Goal: Find specific page/section: Find specific page/section

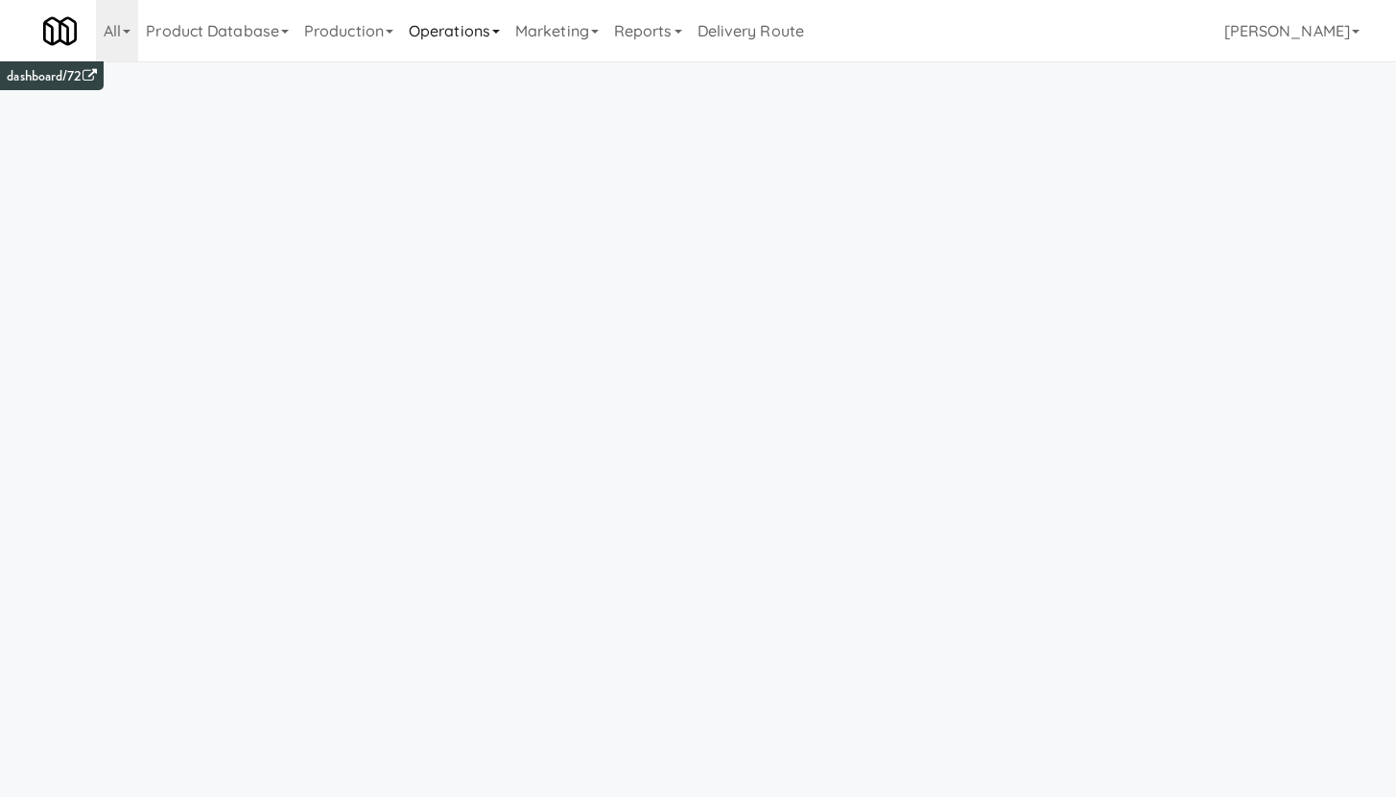
click at [432, 32] on link "Operations" at bounding box center [454, 30] width 106 height 61
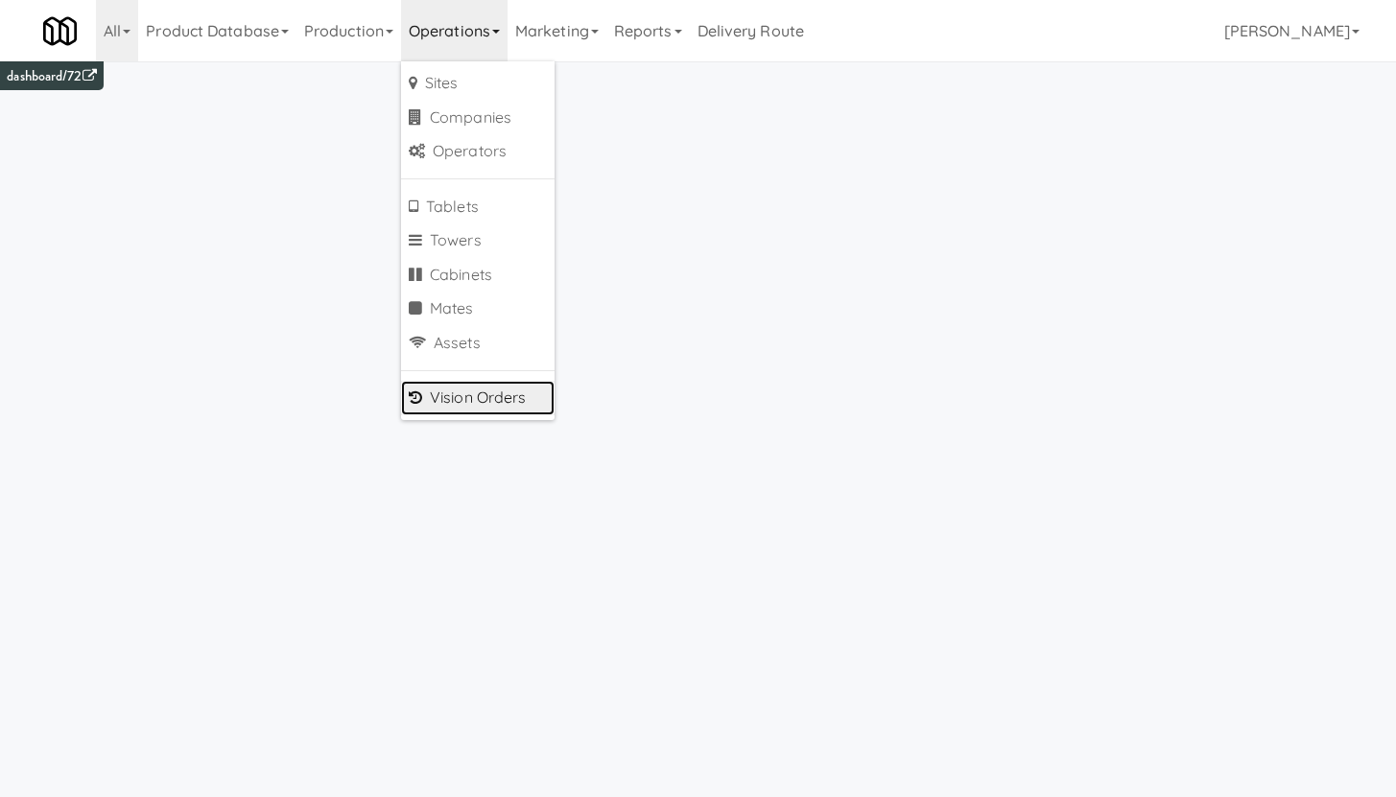
click at [491, 385] on link "Vision Orders" at bounding box center [477, 398] width 153 height 35
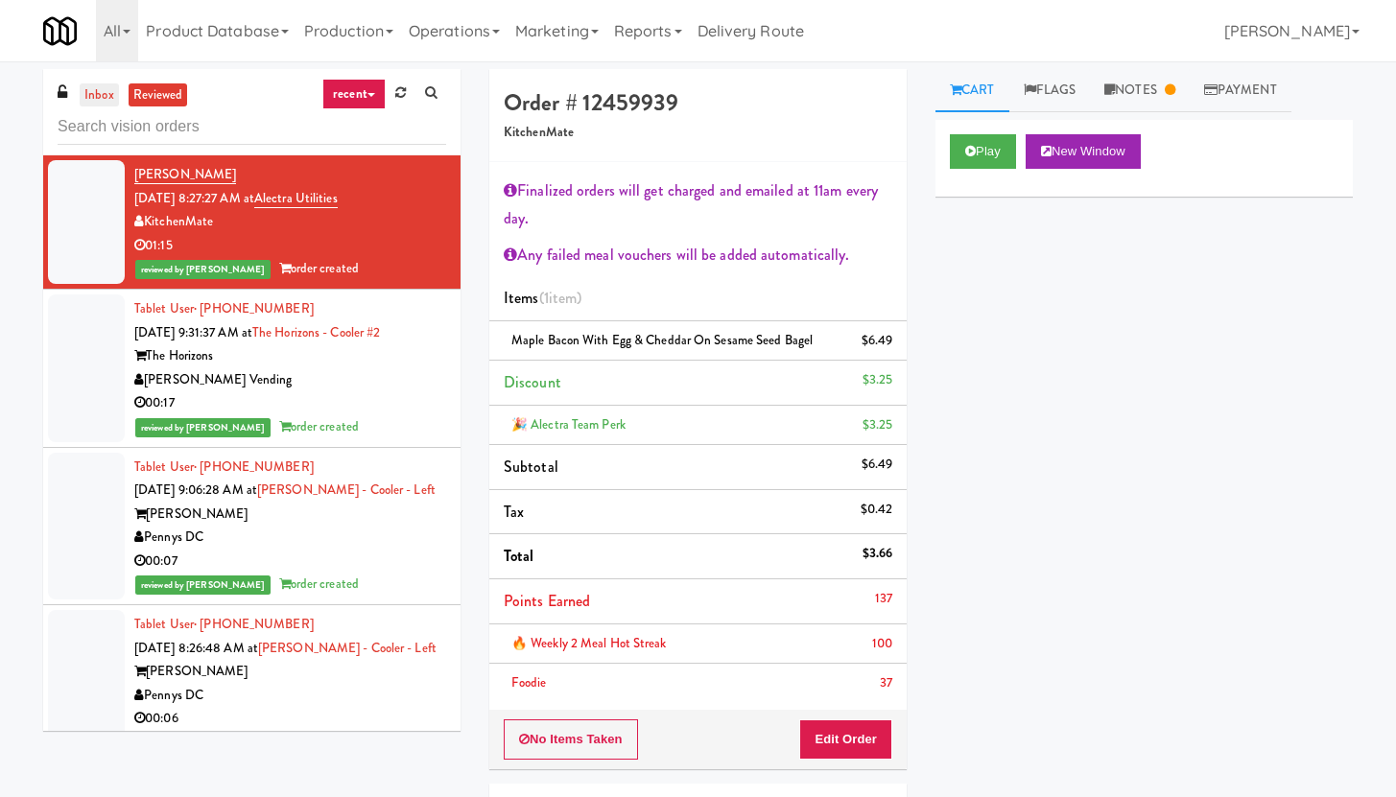
click at [92, 103] on link "inbox" at bounding box center [99, 95] width 39 height 24
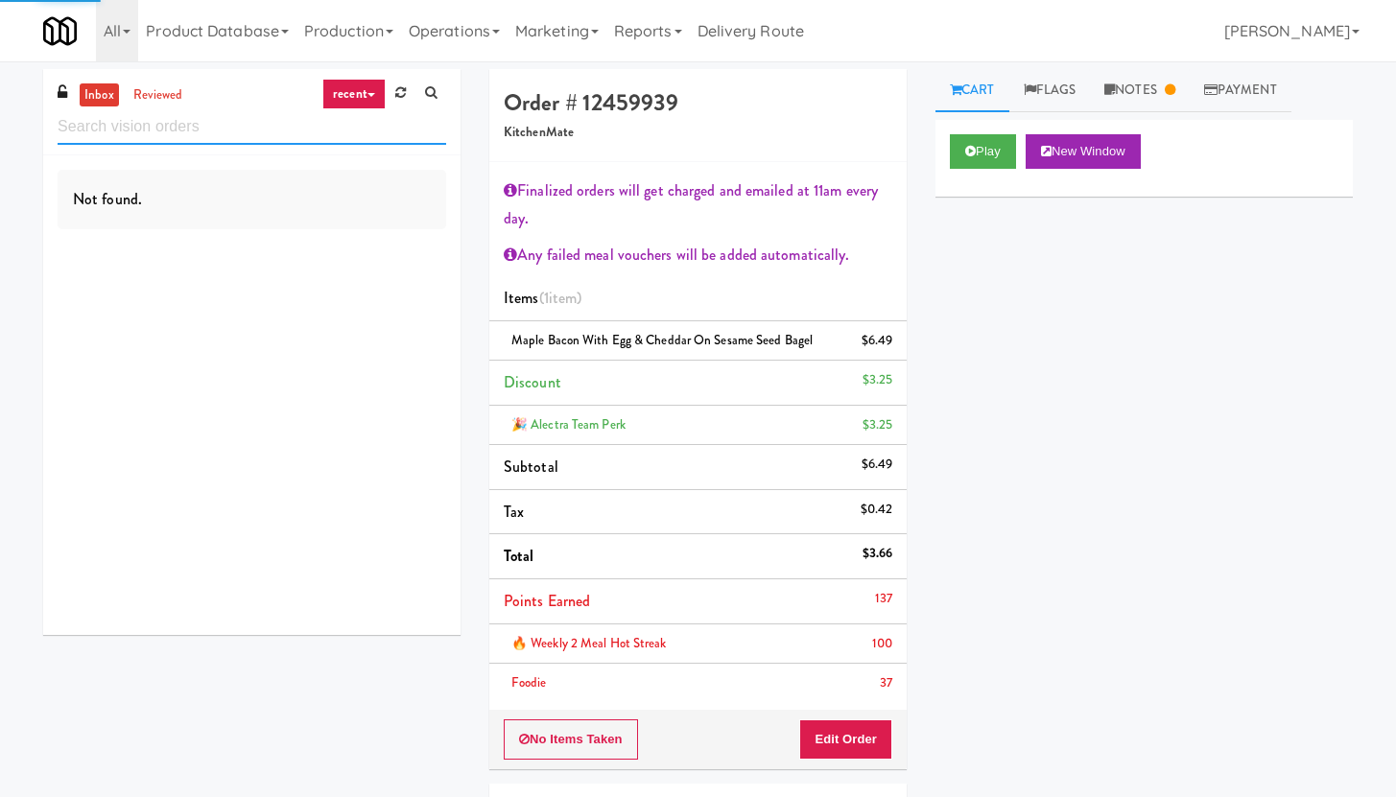
click at [99, 132] on input "text" at bounding box center [252, 126] width 388 height 35
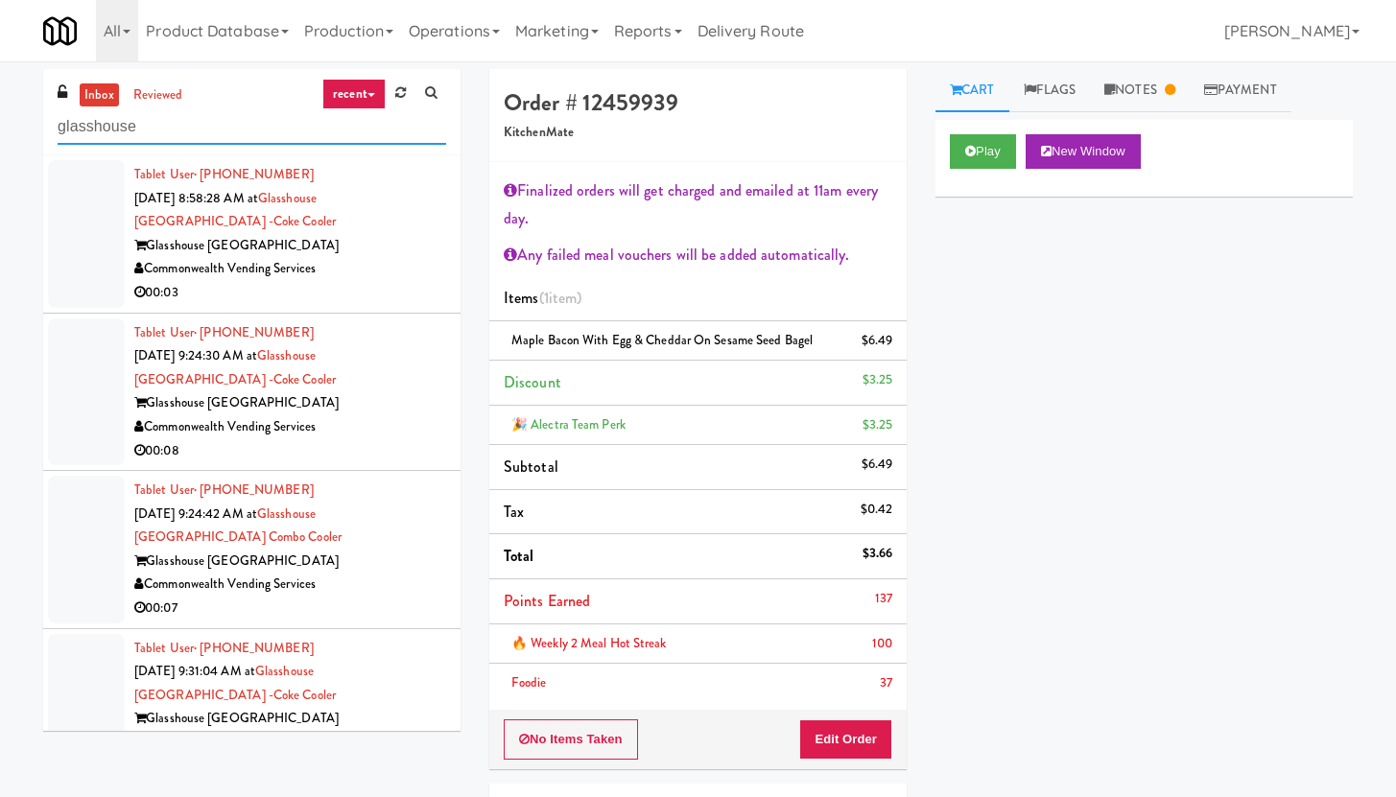
type input "glasshouse"
click at [349, 96] on link "recent" at bounding box center [353, 94] width 63 height 31
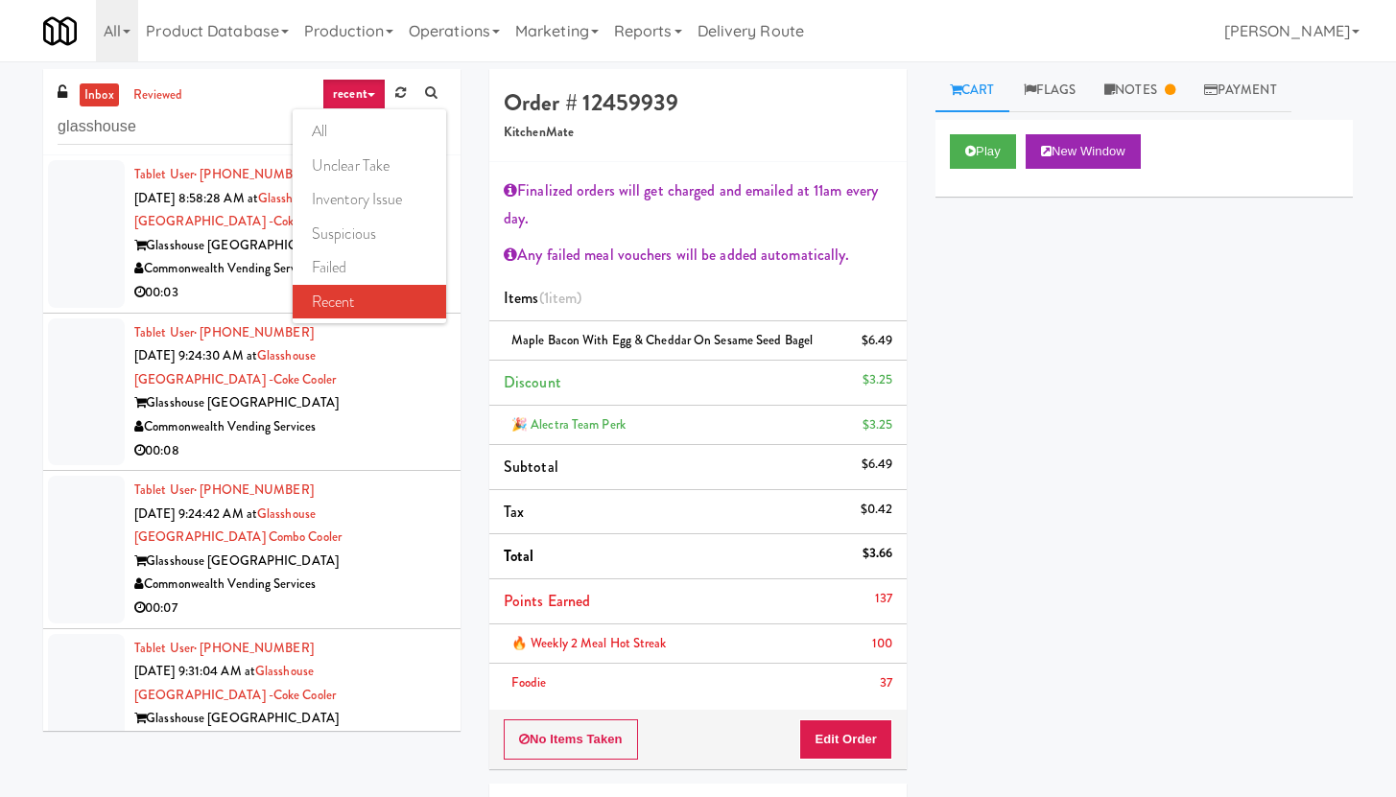
click at [241, 70] on div "inbox reviewed recent all unclear take inventory issue suspicious failed recent…" at bounding box center [251, 112] width 417 height 86
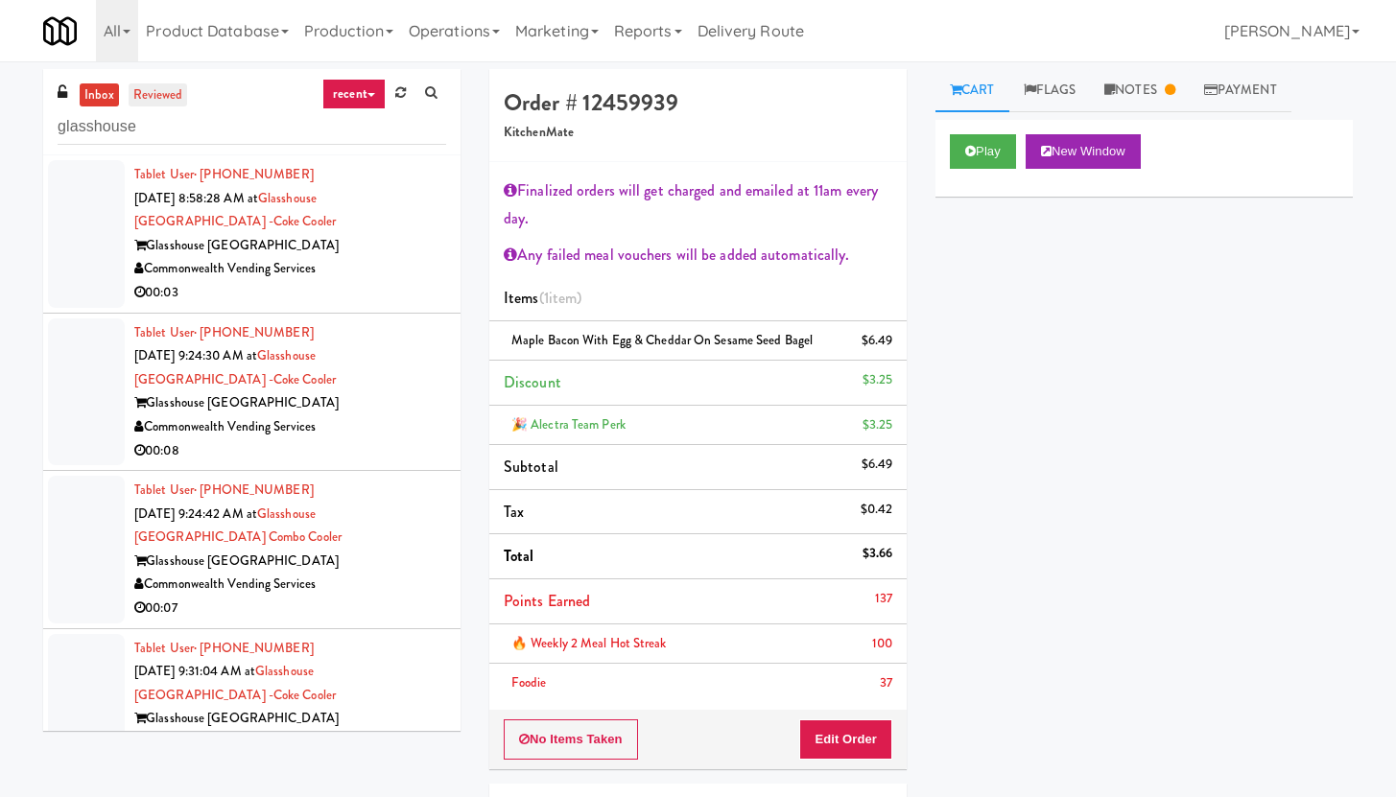
click at [147, 97] on link "reviewed" at bounding box center [158, 95] width 59 height 24
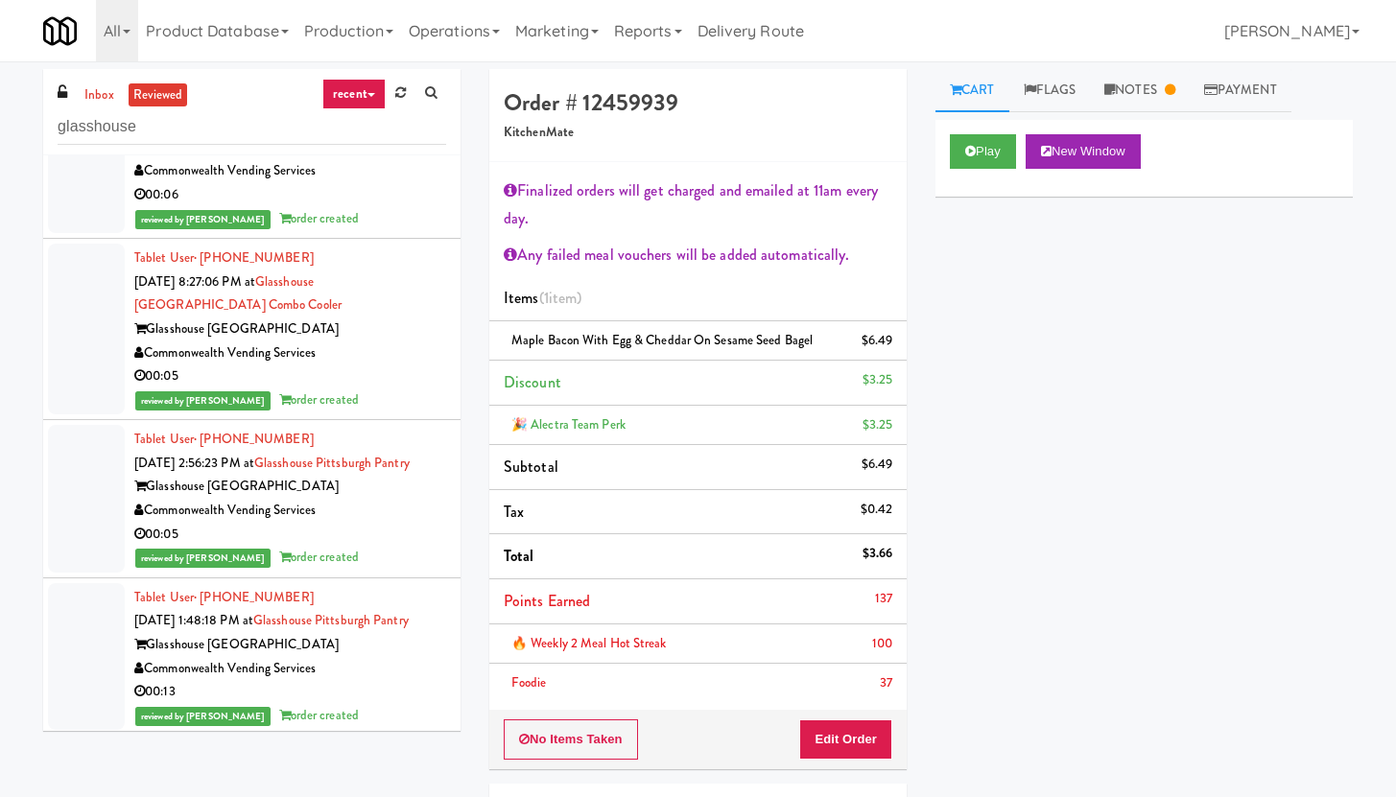
scroll to position [4668, 0]
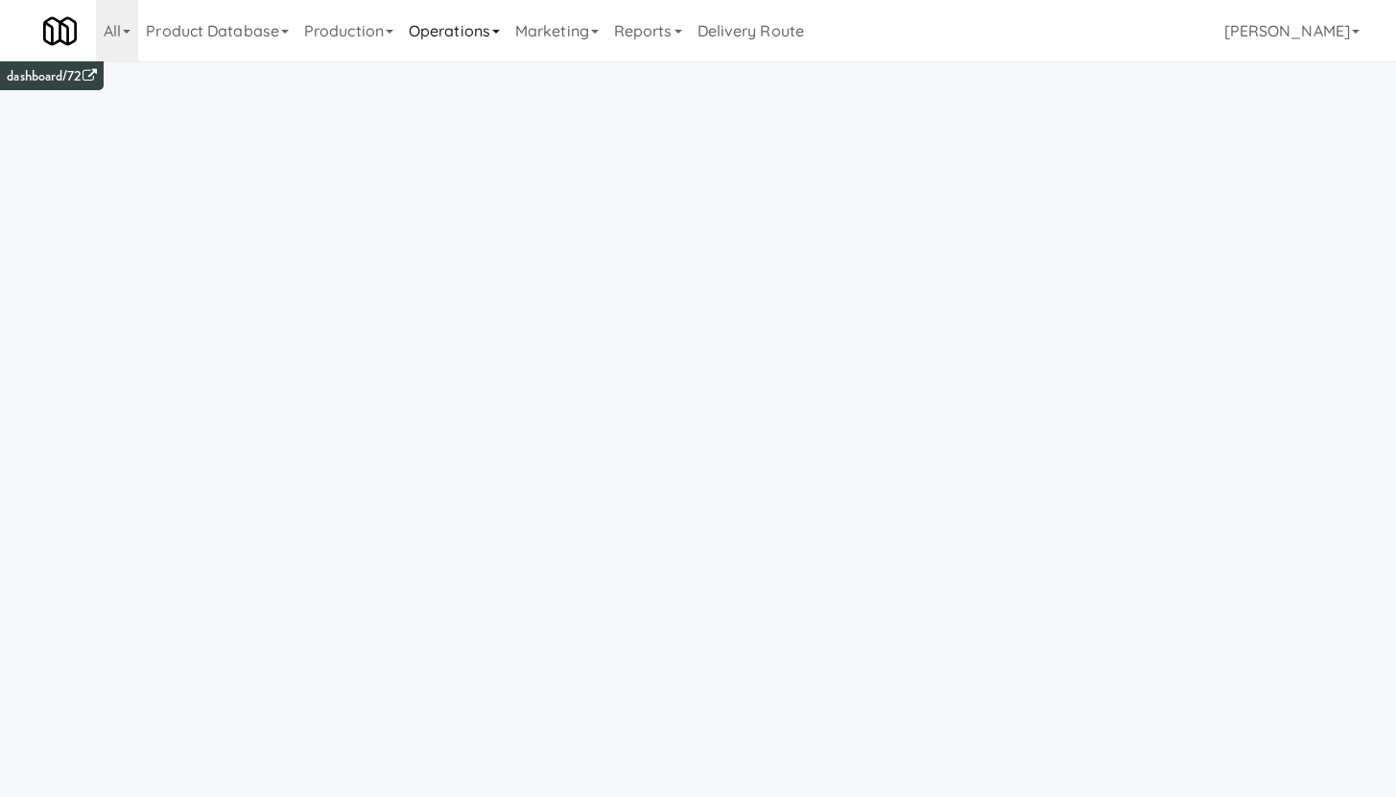
click at [459, 51] on link "Operations" at bounding box center [454, 30] width 106 height 61
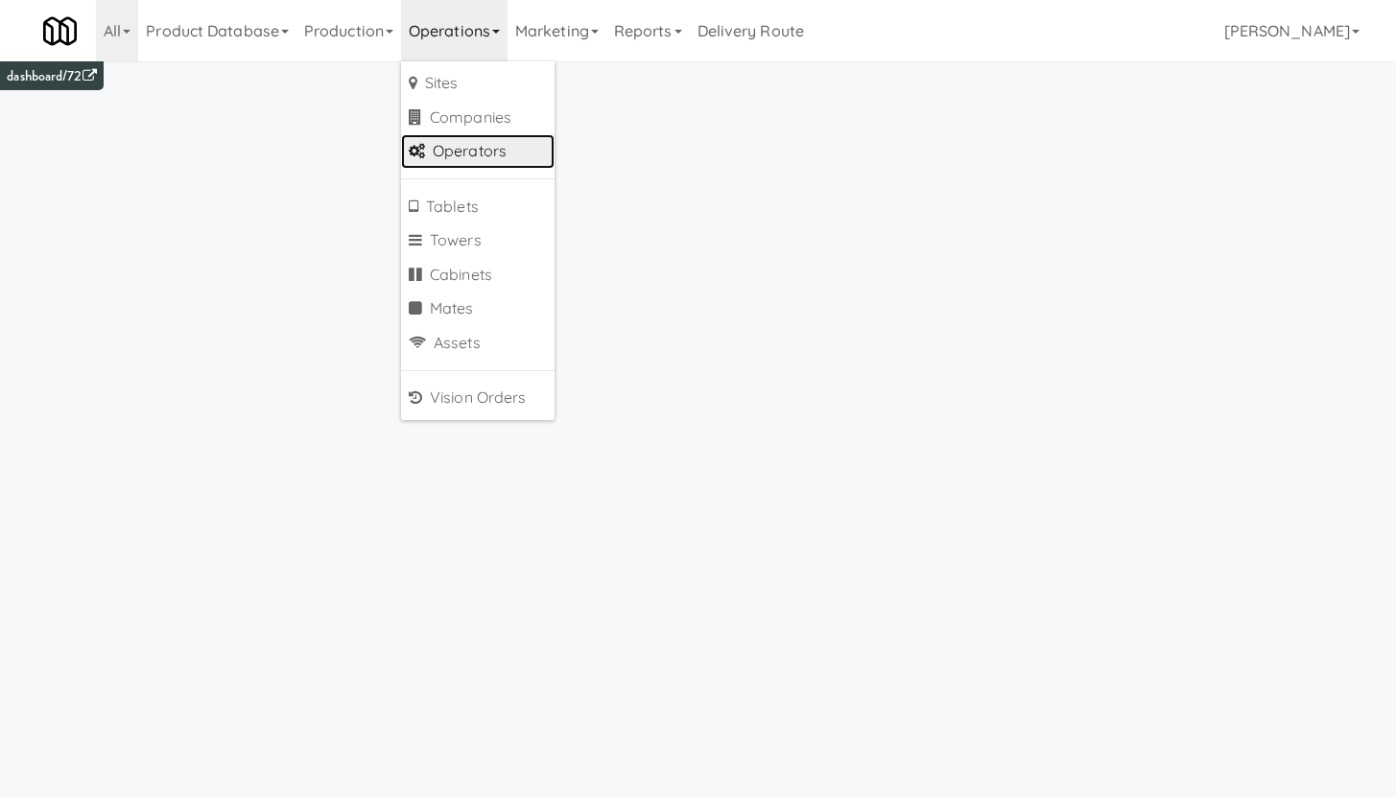
click at [455, 148] on link "Operators" at bounding box center [477, 151] width 153 height 35
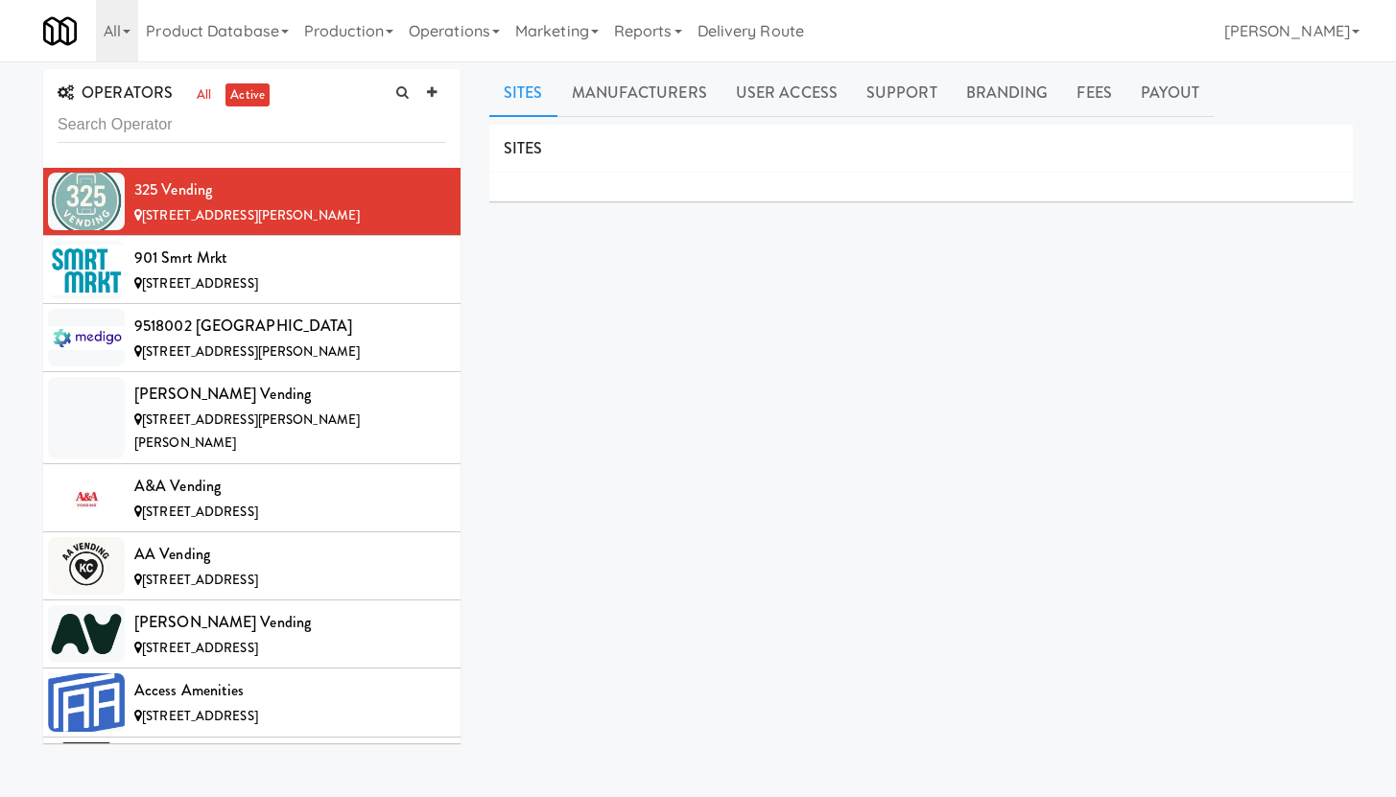
click at [154, 127] on input "text" at bounding box center [252, 124] width 388 height 35
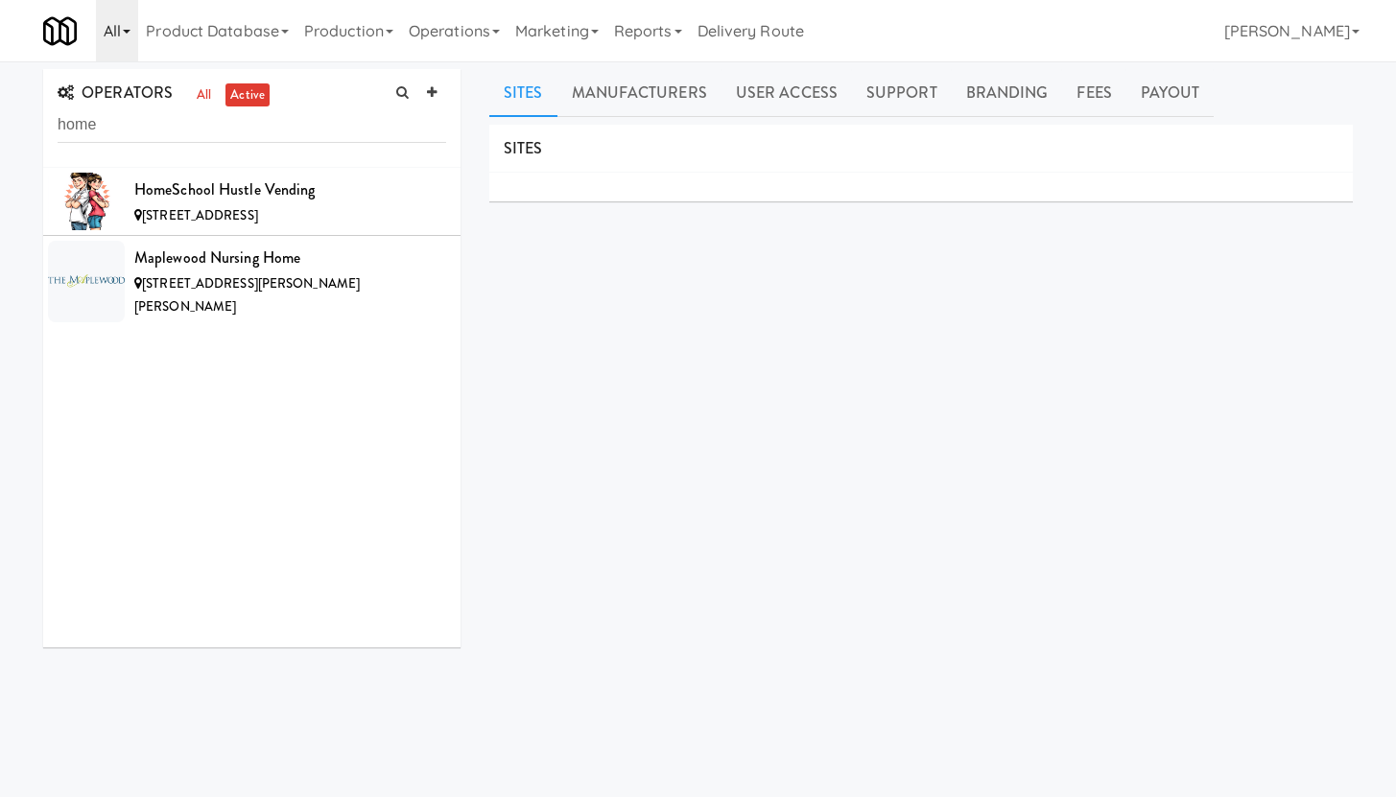
type input "home"
click at [121, 39] on link "All" at bounding box center [117, 30] width 42 height 61
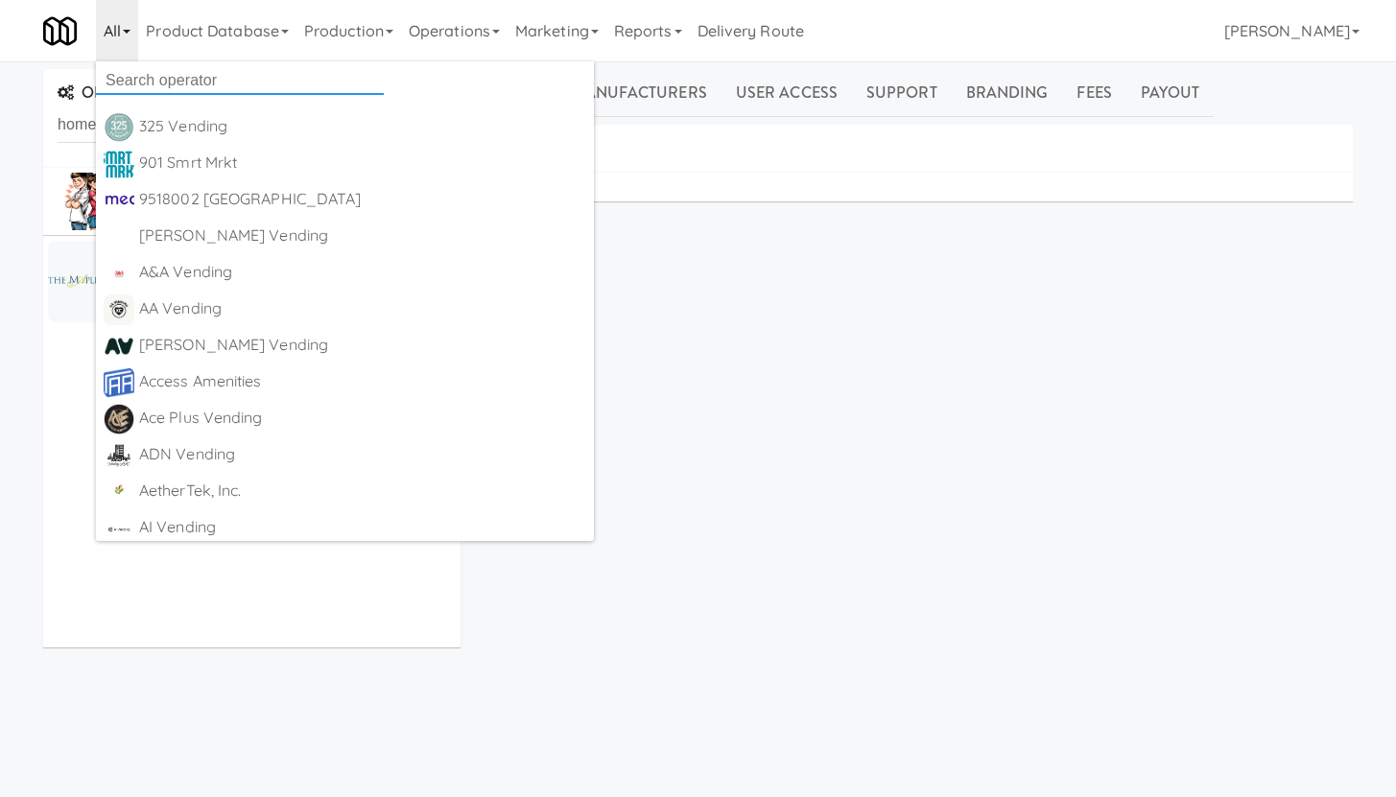
click at [145, 82] on input "text" at bounding box center [240, 80] width 288 height 29
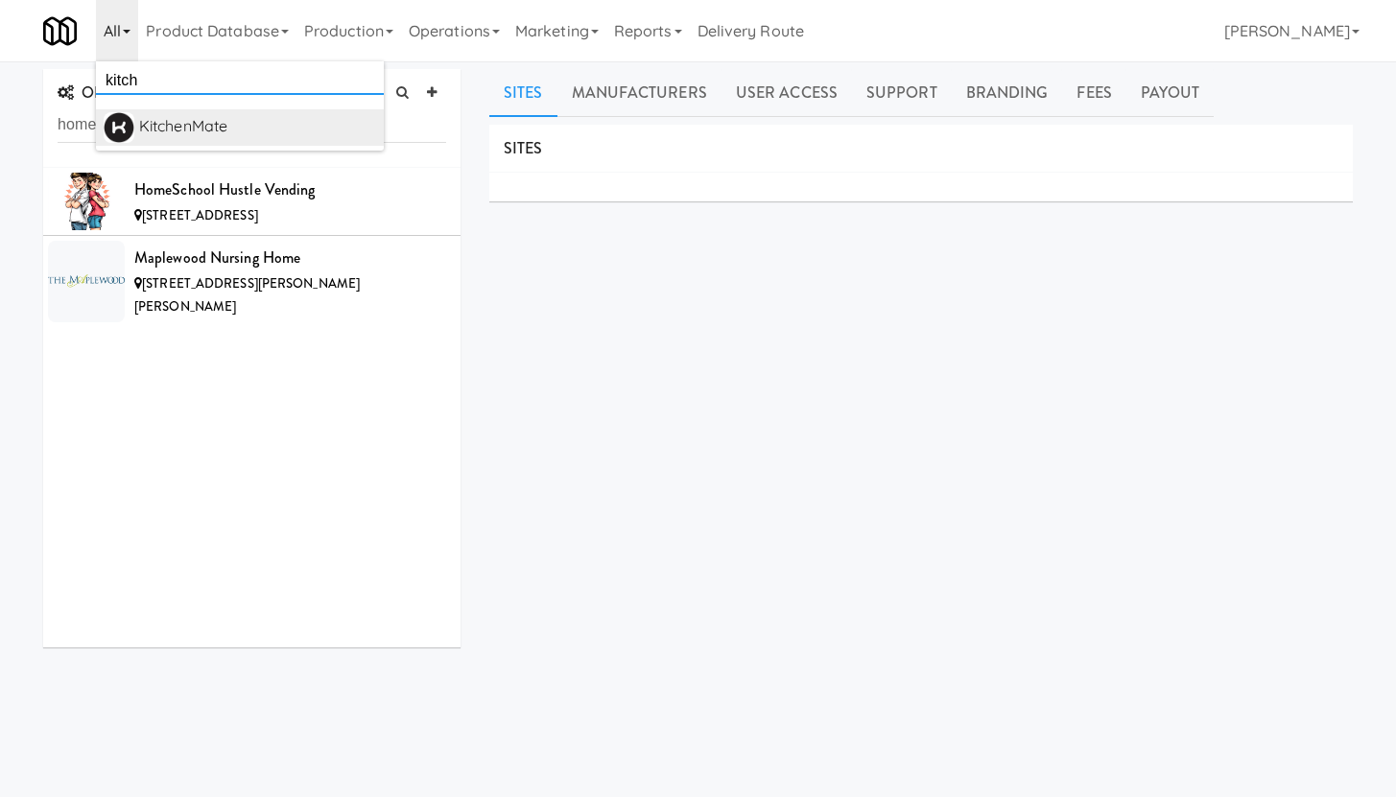
type input "kitch"
click at [229, 121] on div "KitchenMate" at bounding box center [257, 126] width 237 height 29
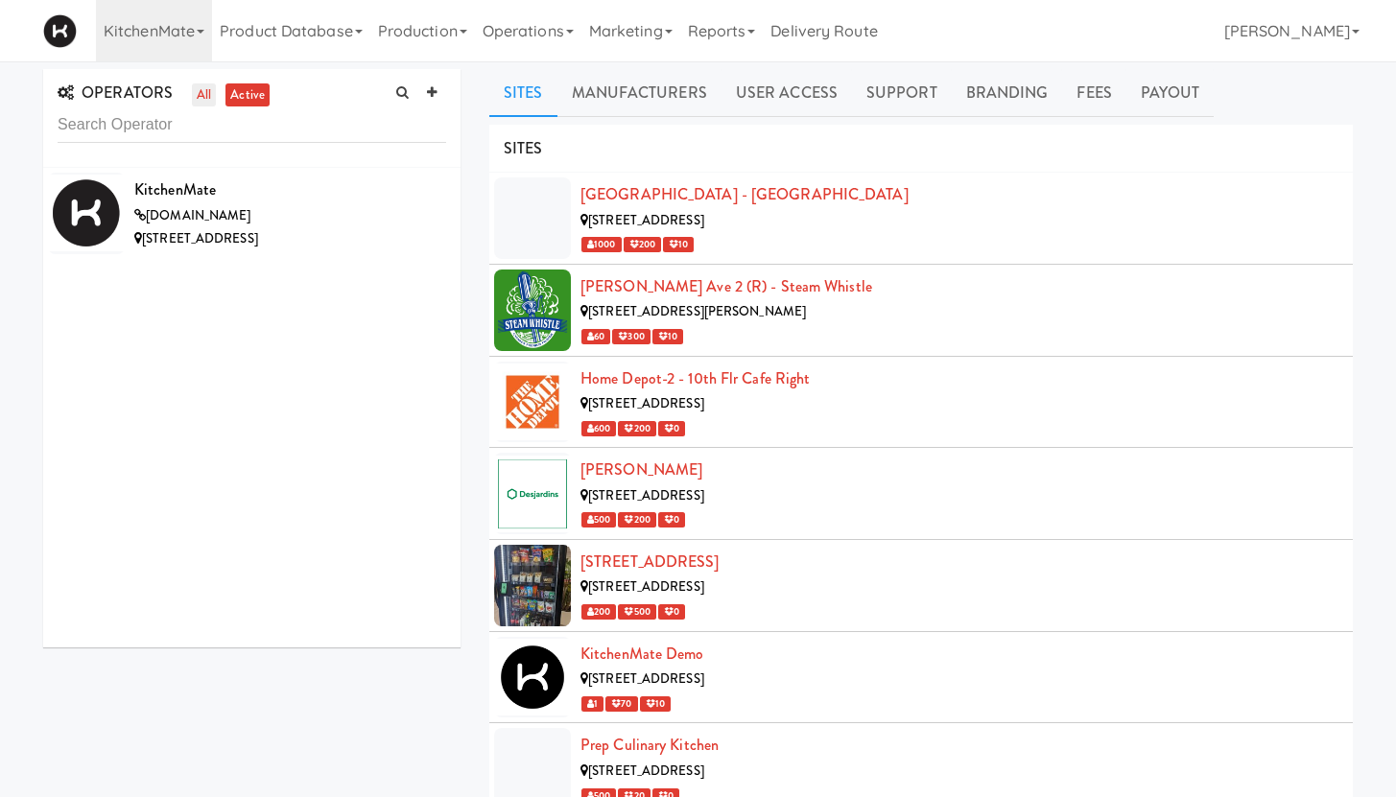
click at [202, 97] on link "all" at bounding box center [204, 95] width 24 height 24
click at [169, 131] on input "text" at bounding box center [252, 124] width 388 height 35
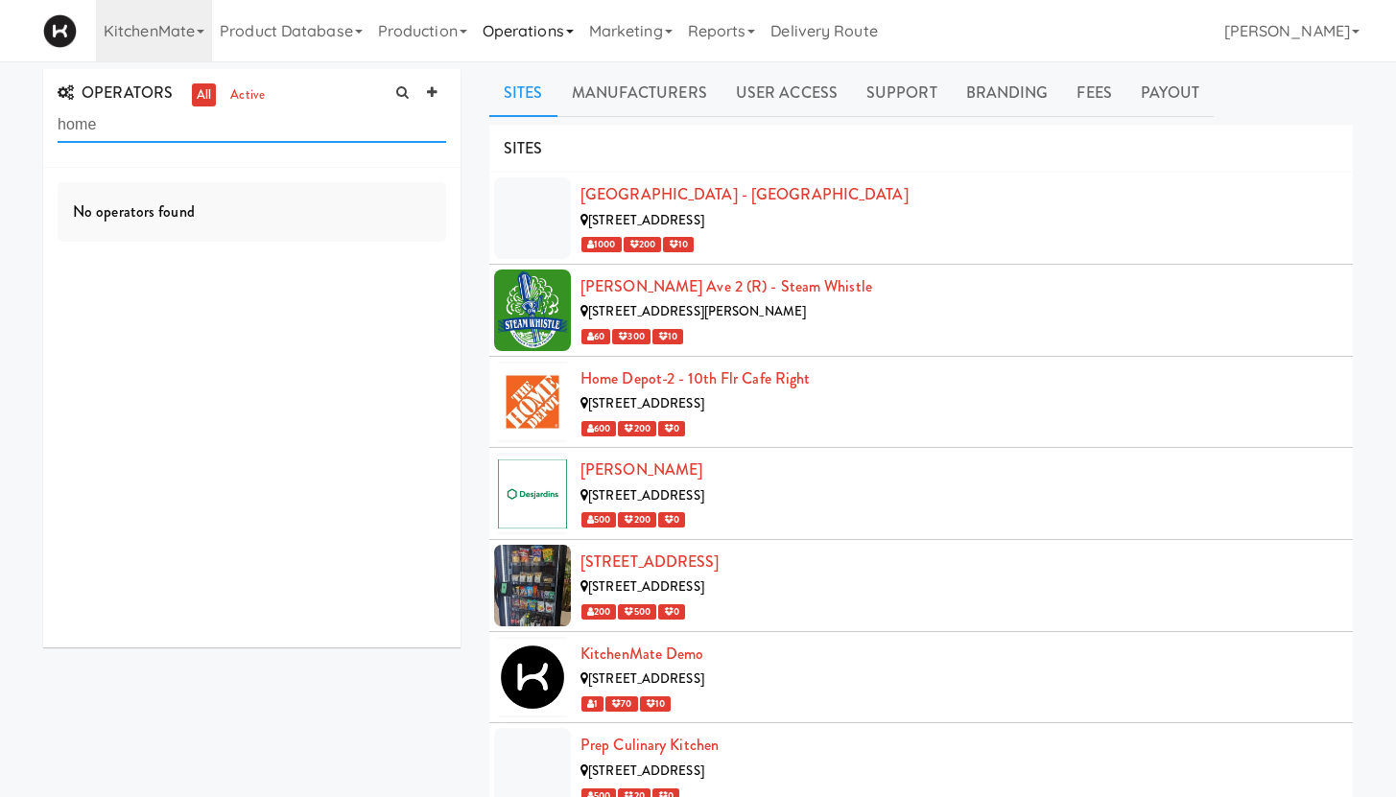
type input "home"
click at [521, 33] on link "Operations" at bounding box center [528, 30] width 106 height 61
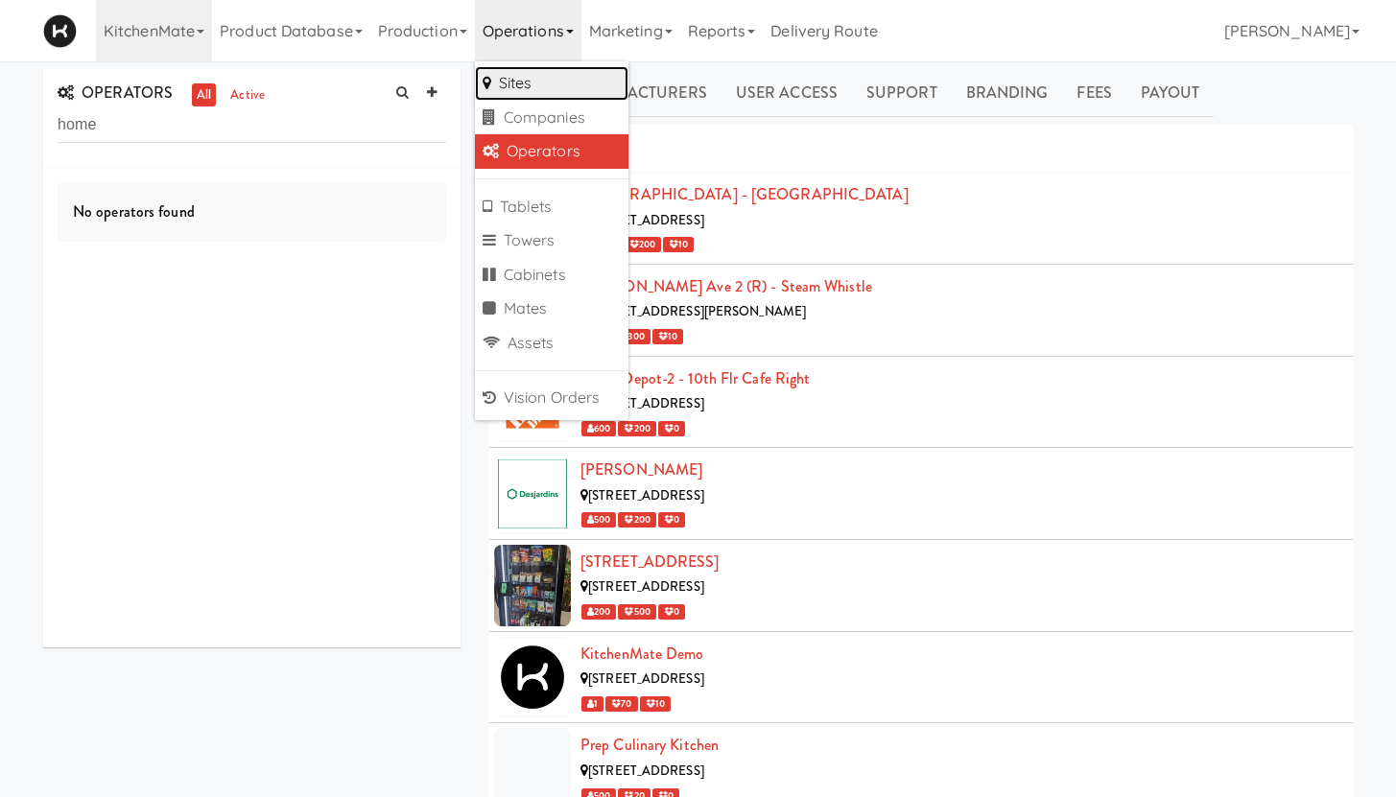
click at [528, 78] on link "Sites" at bounding box center [551, 83] width 153 height 35
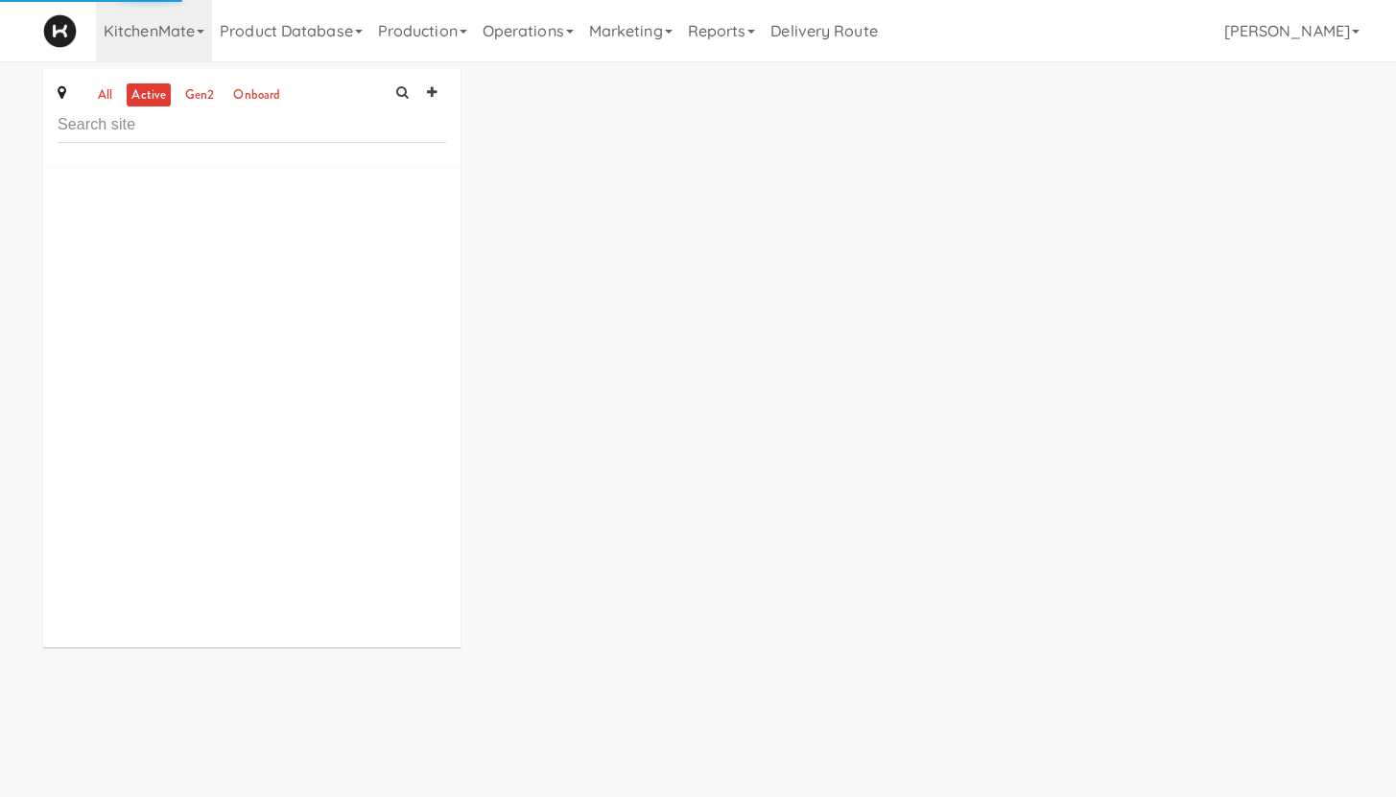
click at [216, 128] on input "text" at bounding box center [252, 124] width 388 height 35
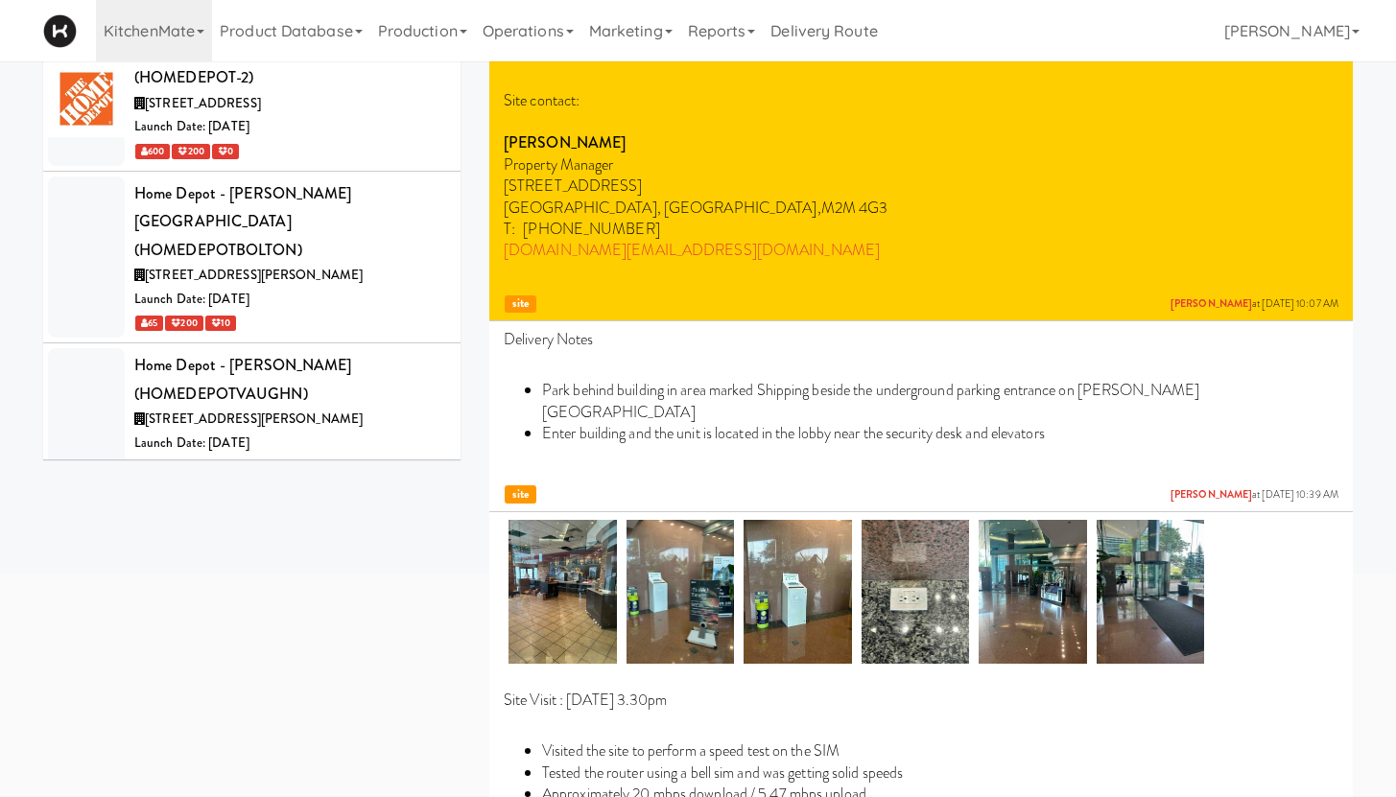
scroll to position [11, 0]
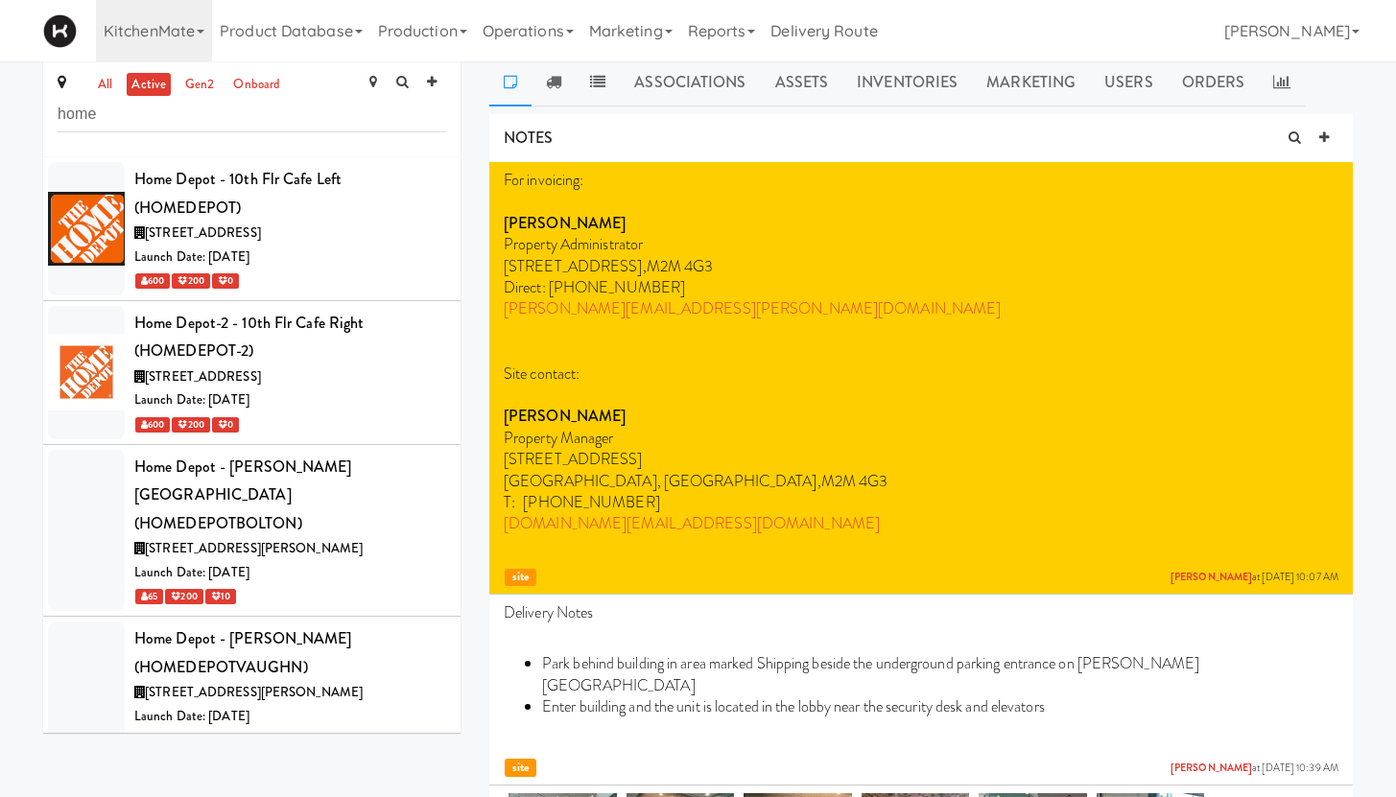
type input "home"
click at [631, 30] on link "Marketing" at bounding box center [630, 30] width 99 height 61
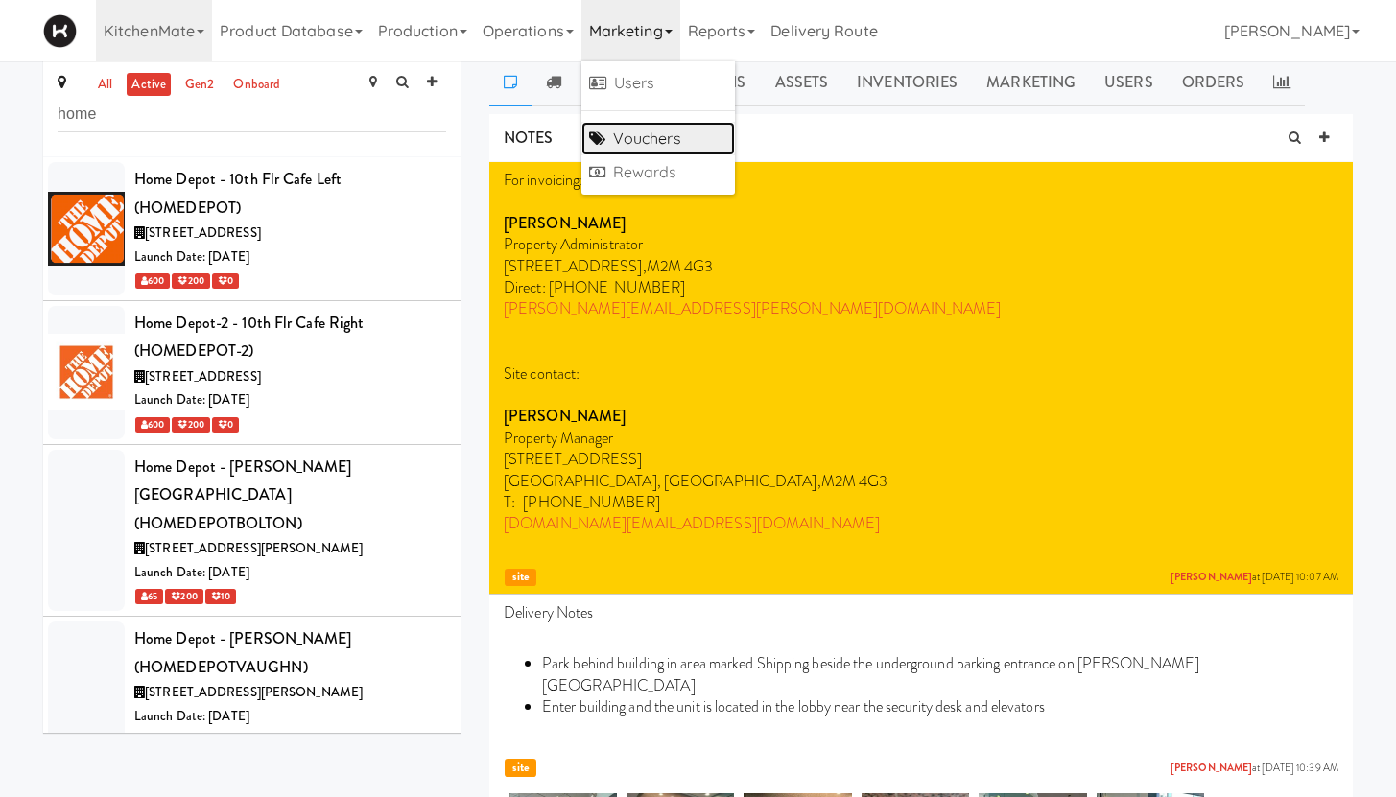
click at [663, 145] on link "Vouchers" at bounding box center [657, 139] width 153 height 35
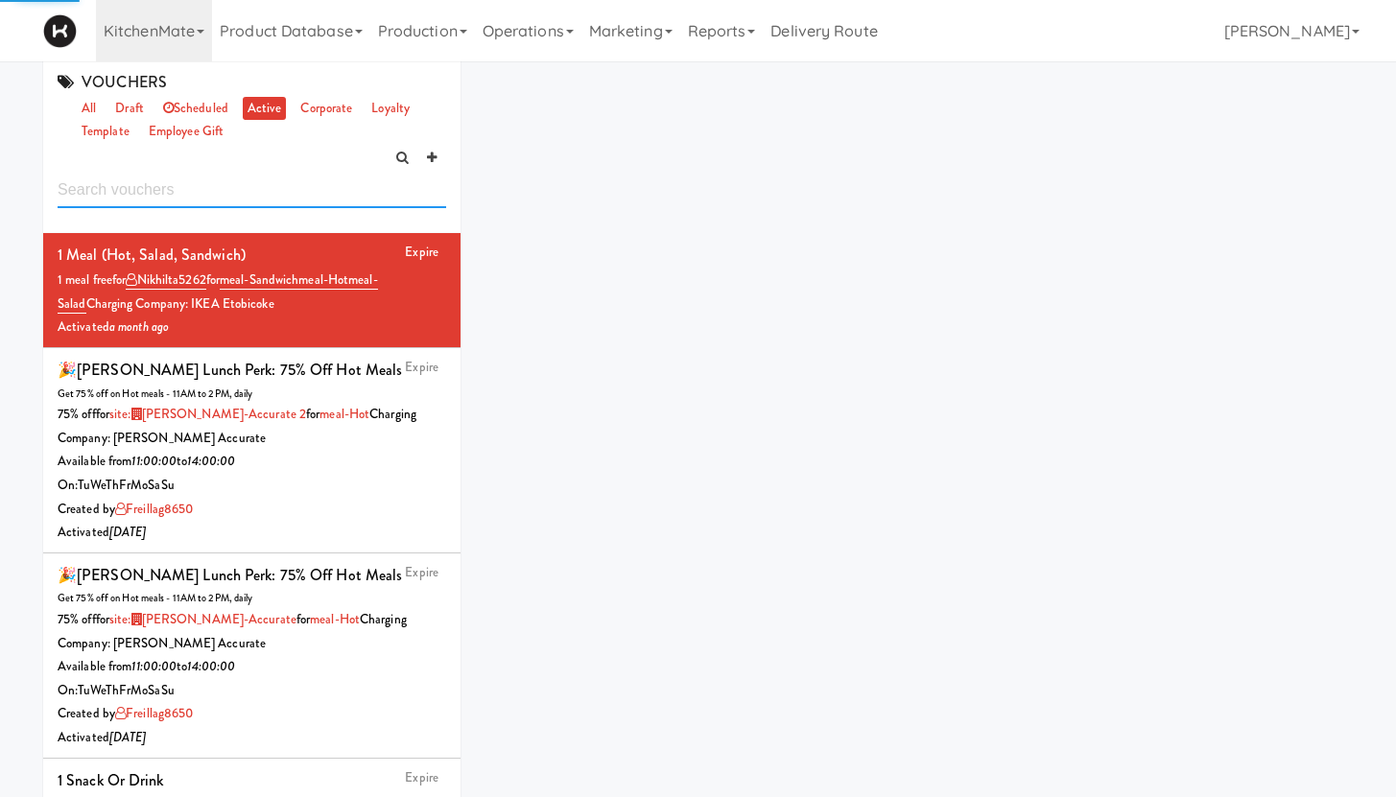
click at [125, 189] on input "text" at bounding box center [252, 190] width 388 height 35
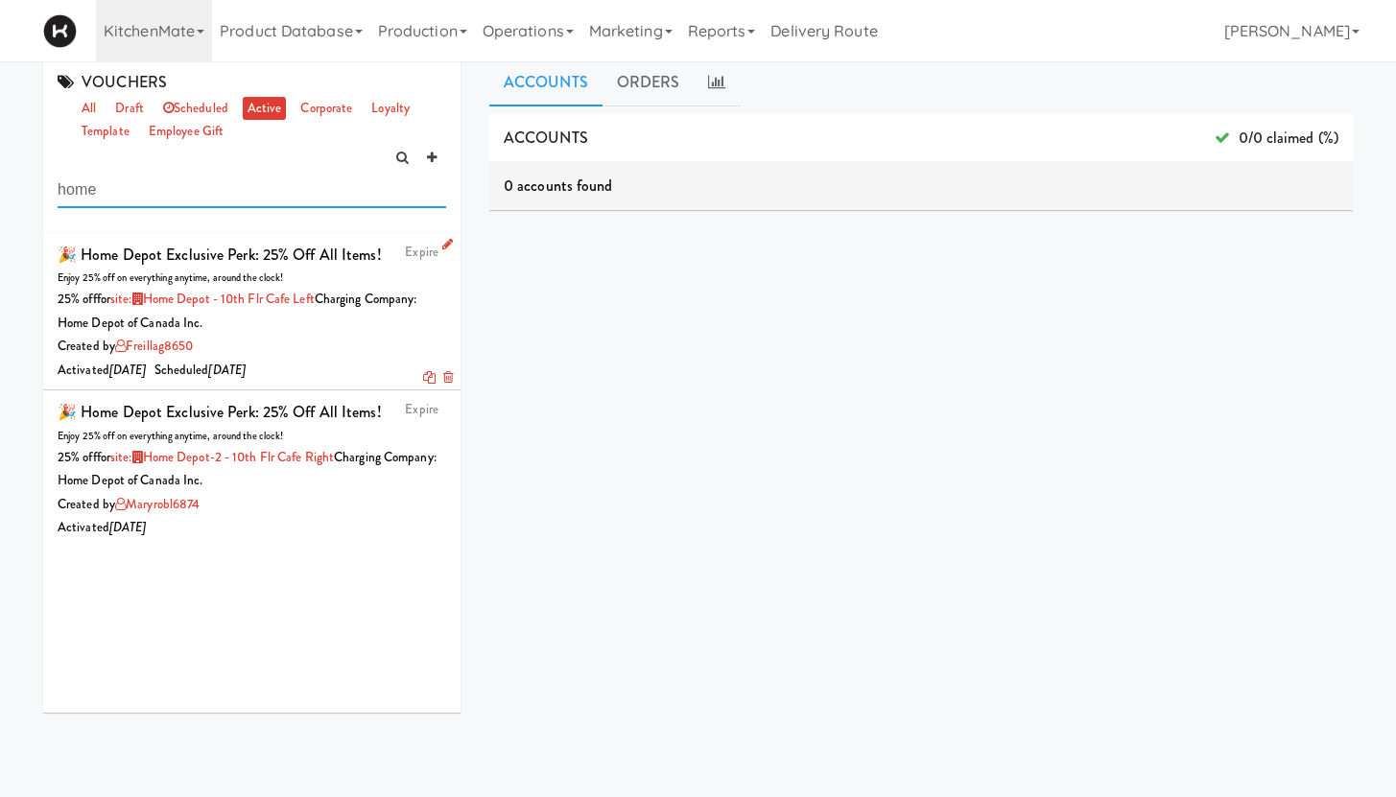
type input "home"
click at [287, 331] on div "25% off for site: Home Depot - 10th Flr Cafe Left Charging Company: Home Depot …" at bounding box center [252, 311] width 388 height 47
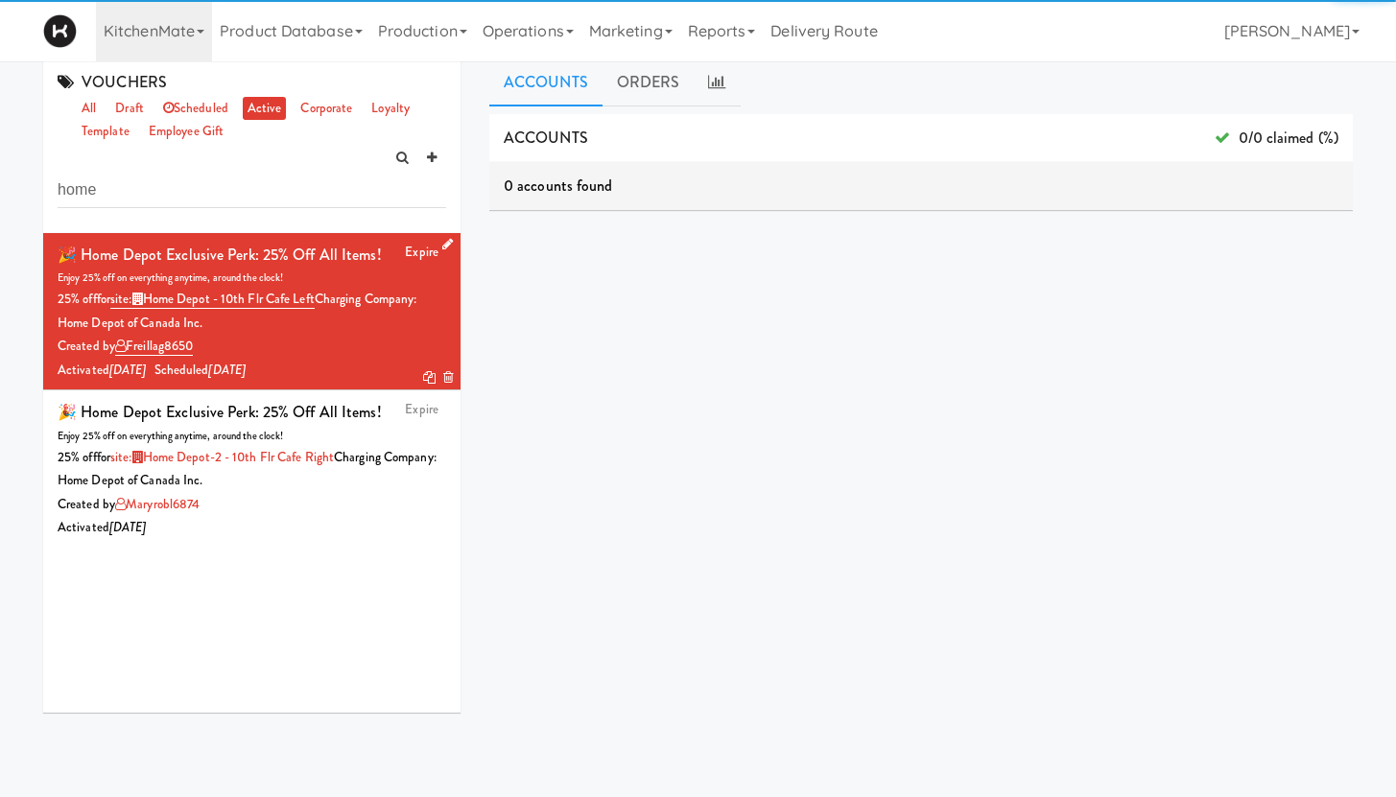
click at [442, 245] on icon at bounding box center [447, 244] width 11 height 12
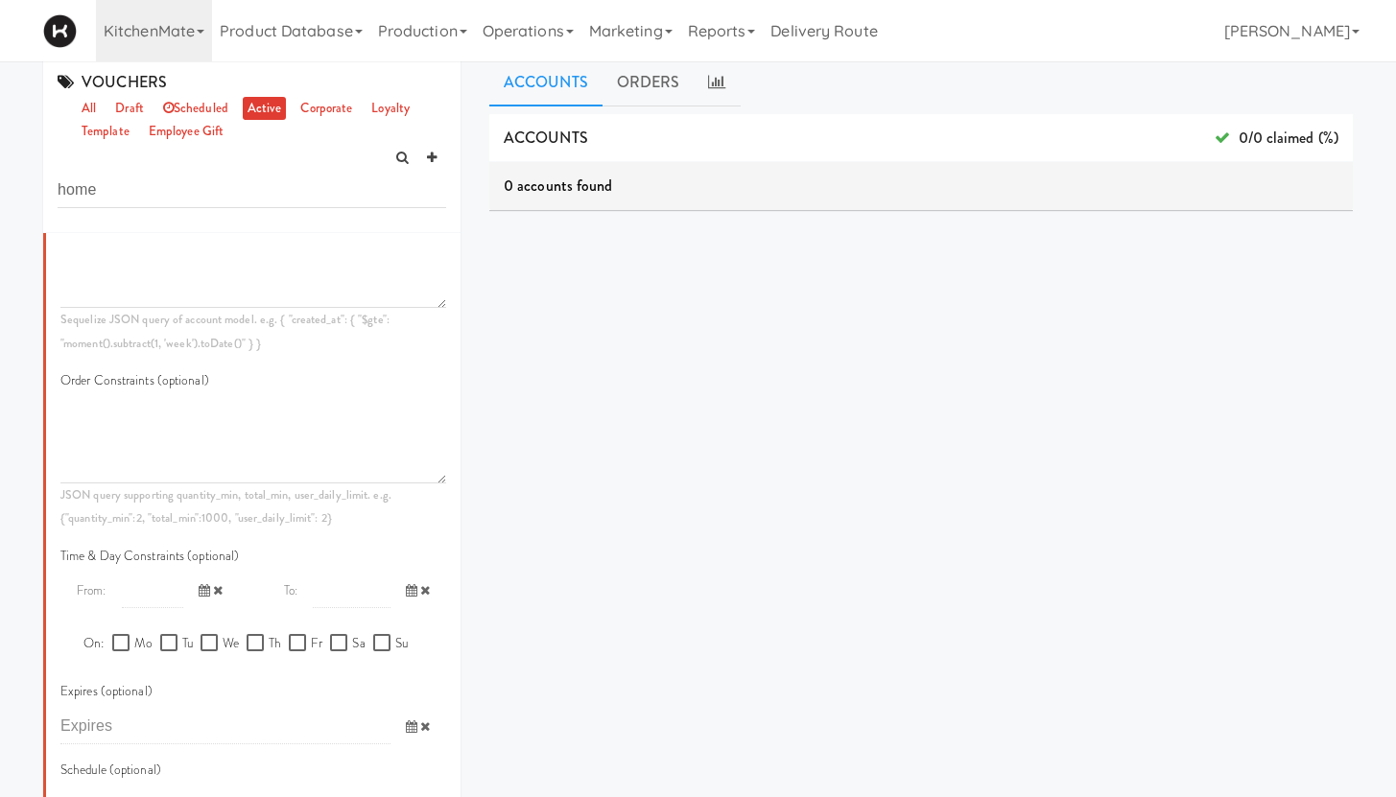
scroll to position [807, 0]
